Goal: Task Accomplishment & Management: Manage account settings

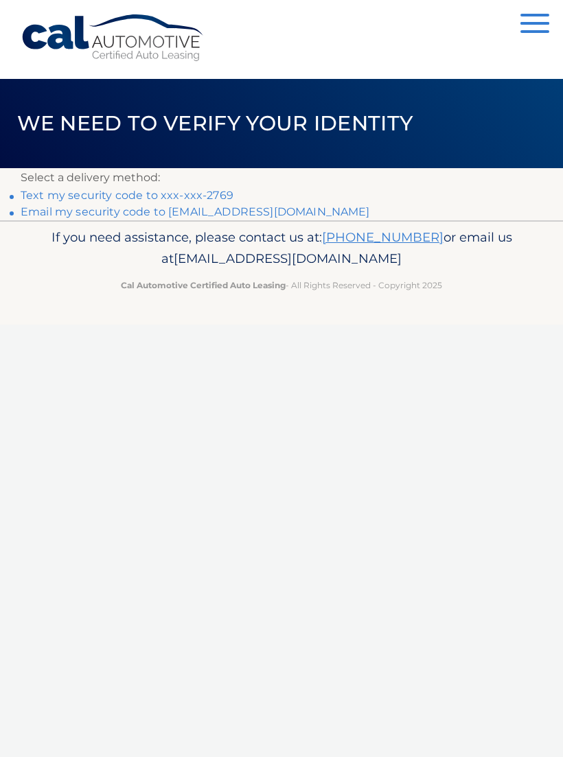
click at [195, 194] on link "Text my security code to xxx-xxx-2769" at bounding box center [127, 195] width 213 height 13
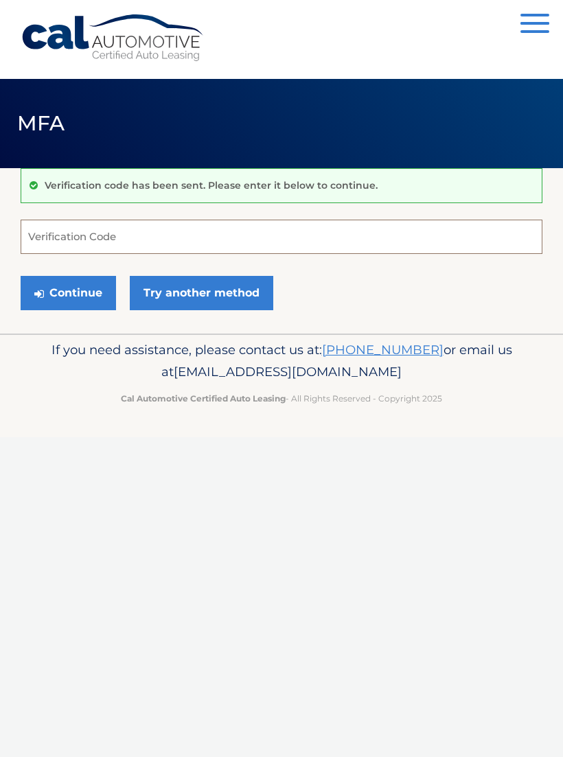
click at [55, 228] on input "Verification Code" at bounding box center [282, 237] width 522 height 34
type input "347259"
click at [66, 297] on button "Continue" at bounding box center [68, 293] width 95 height 34
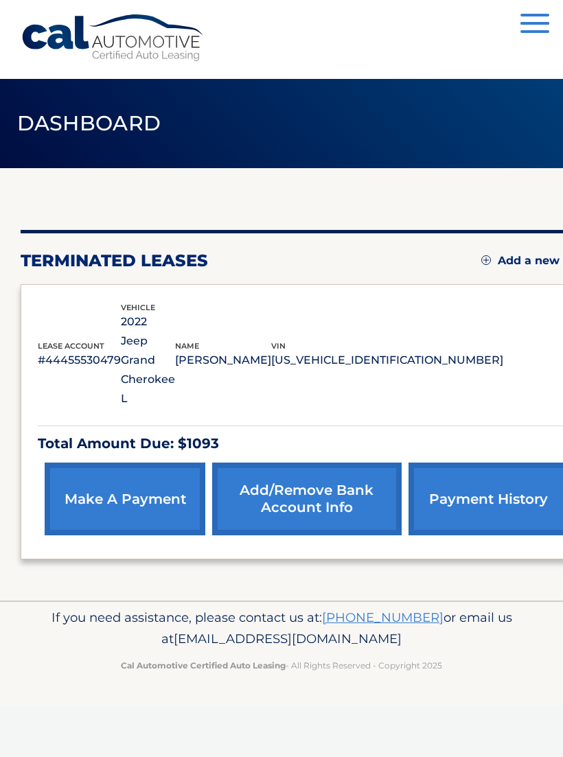
click at [122, 463] on link "make a payment" at bounding box center [125, 499] width 161 height 73
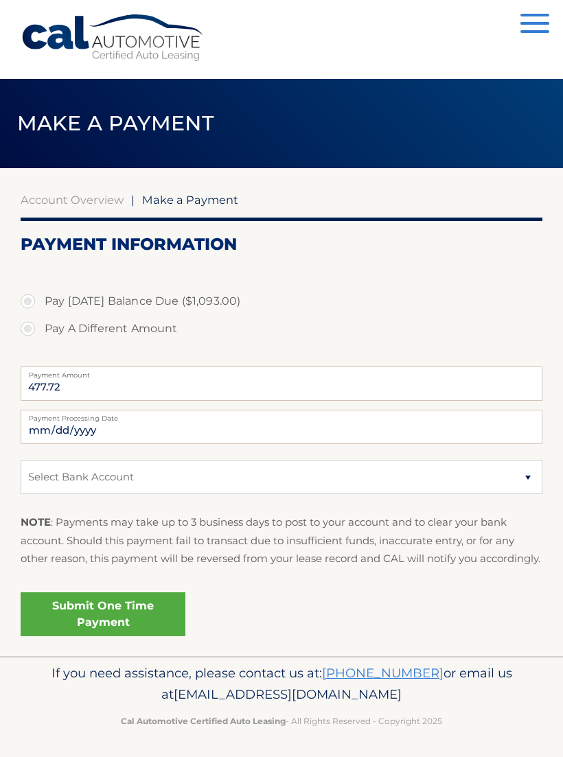
click at [538, 26] on button "Menu" at bounding box center [534, 25] width 29 height 23
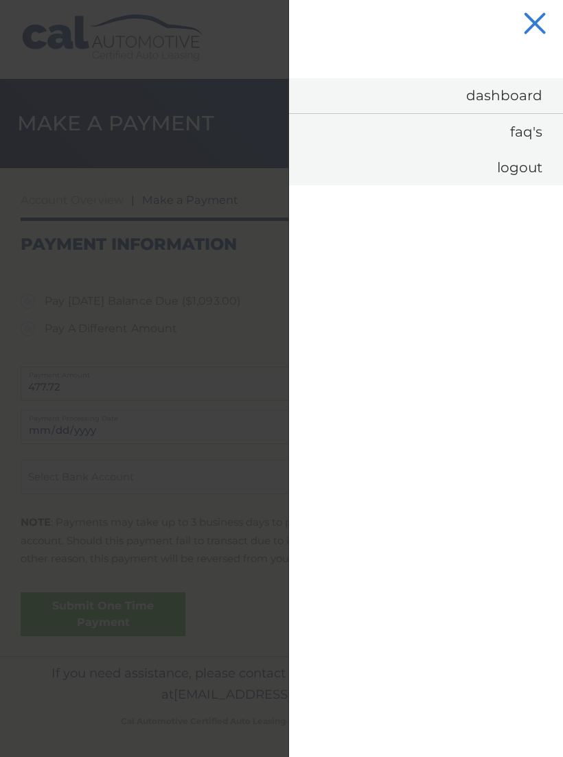
click at [512, 93] on link "Dashboard" at bounding box center [426, 95] width 274 height 35
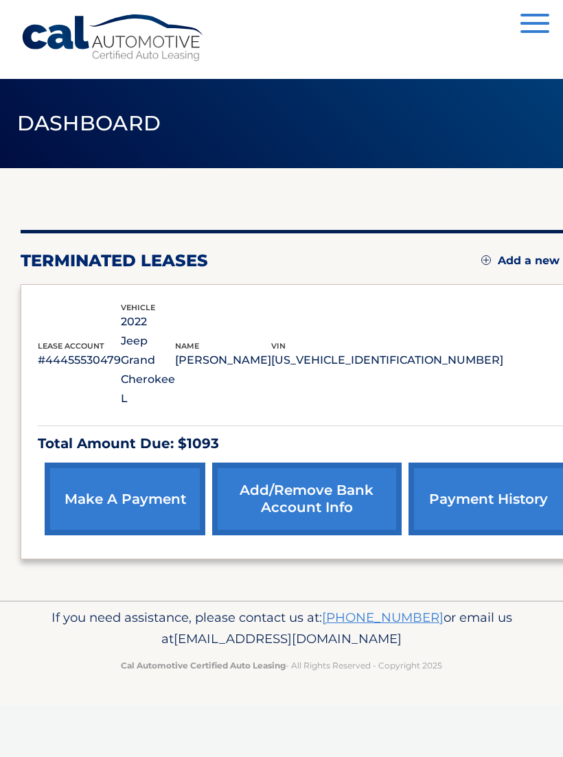
click at [474, 463] on link "payment history" at bounding box center [488, 499] width 161 height 73
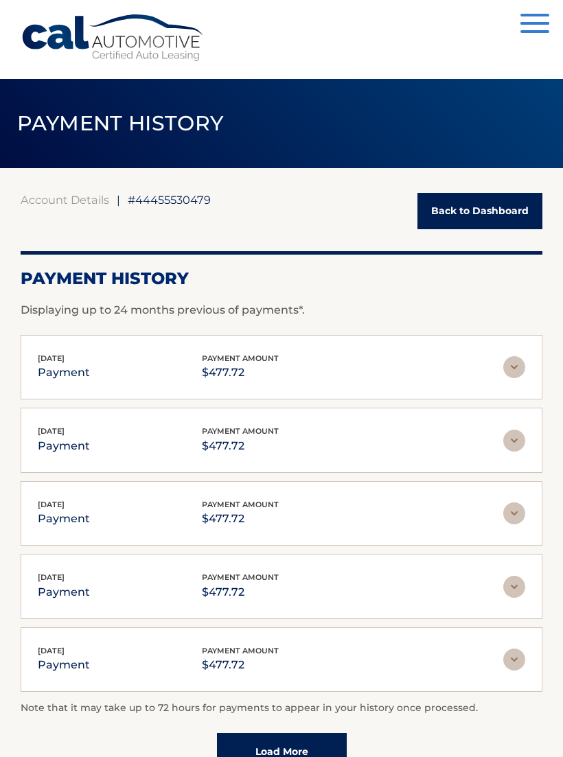
click at [491, 209] on link "Back to Dashboard" at bounding box center [479, 211] width 125 height 36
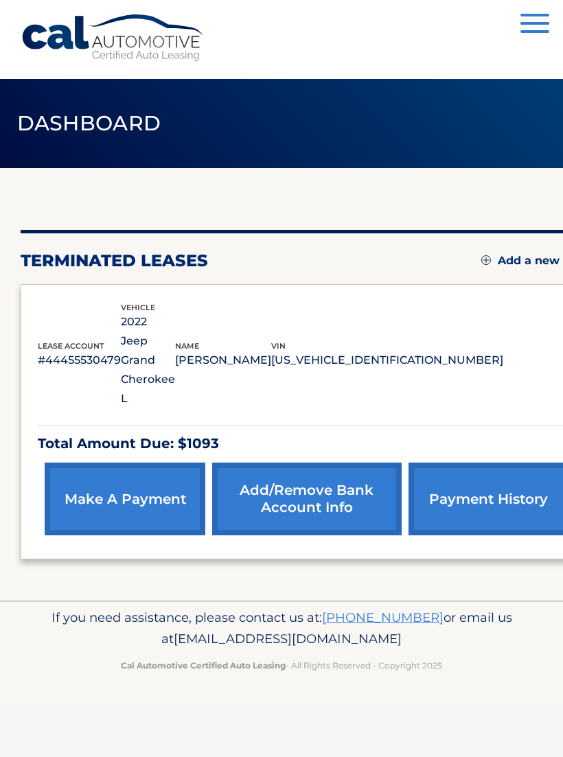
click at [481, 264] on img at bounding box center [486, 260] width 10 height 10
click at [538, 23] on span "button" at bounding box center [534, 23] width 29 height 3
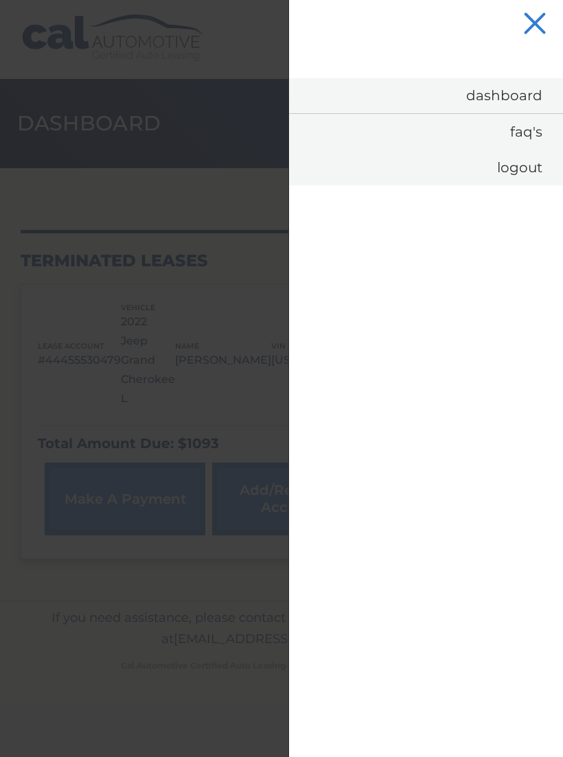
click at [507, 97] on link "Dashboard" at bounding box center [426, 95] width 274 height 35
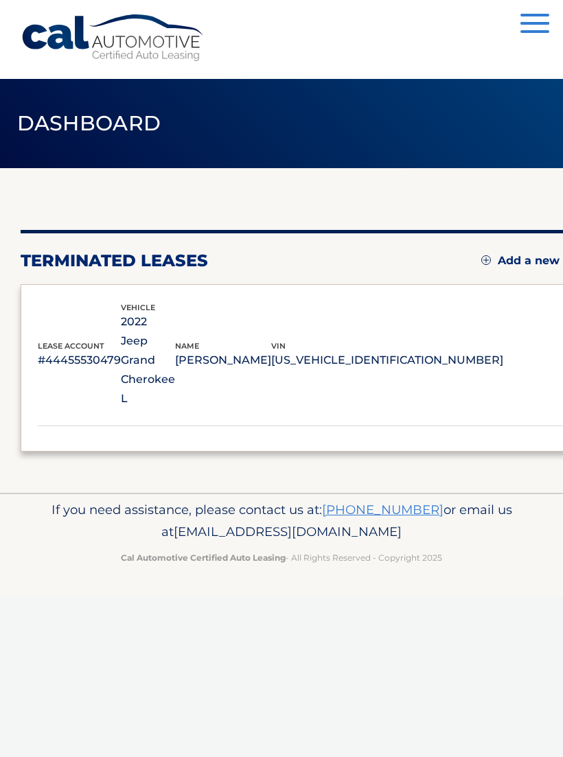
click at [538, 25] on span "button" at bounding box center [534, 23] width 29 height 3
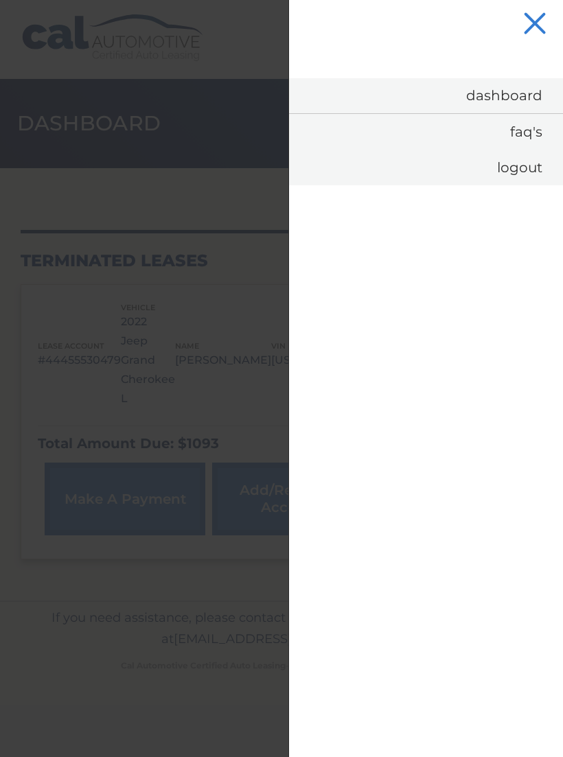
click at [538, 22] on span "button" at bounding box center [534, 23] width 23 height 23
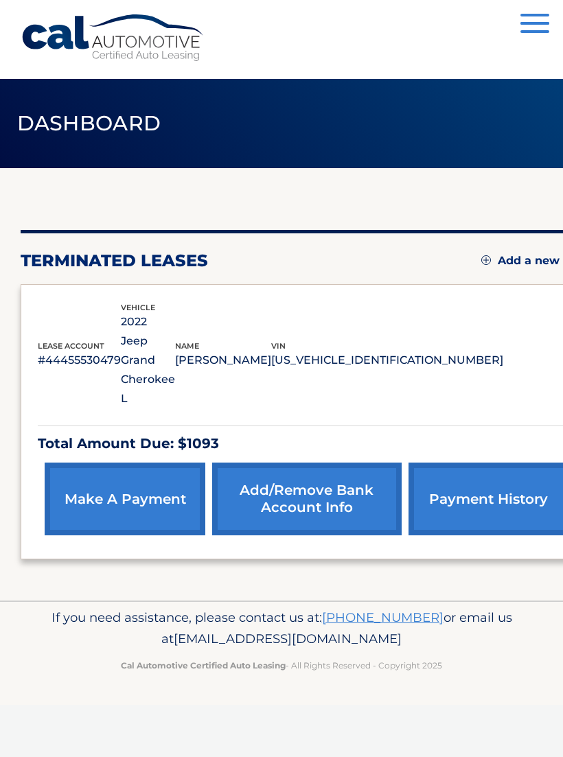
click at [540, 23] on span "button" at bounding box center [534, 23] width 29 height 3
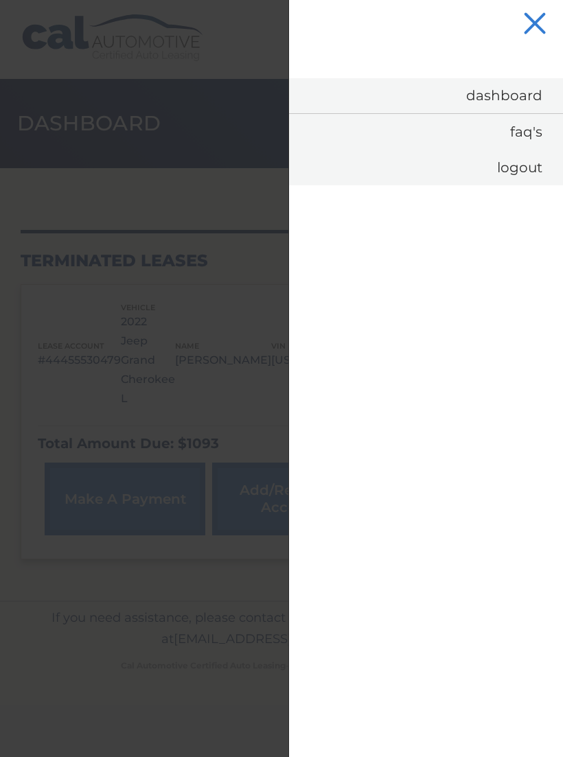
click at [524, 170] on link "Logout" at bounding box center [426, 168] width 274 height 36
